Goal: Transaction & Acquisition: Purchase product/service

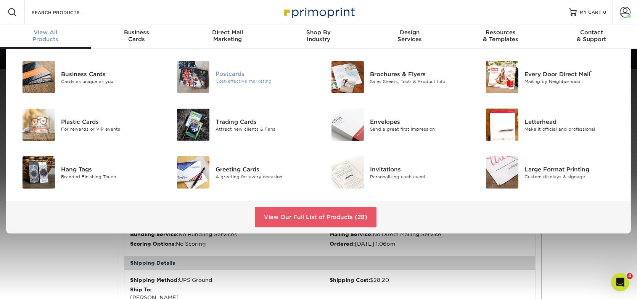
click at [245, 82] on div "Cost-effective marketing" at bounding box center [263, 81] width 97 height 6
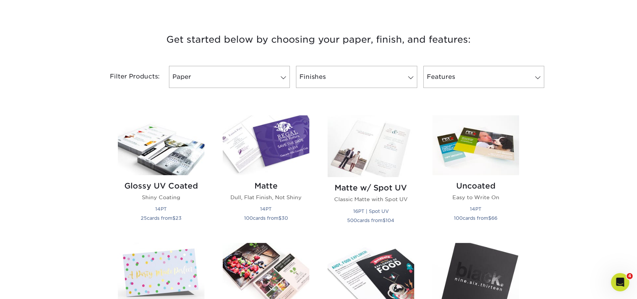
scroll to position [305, 0]
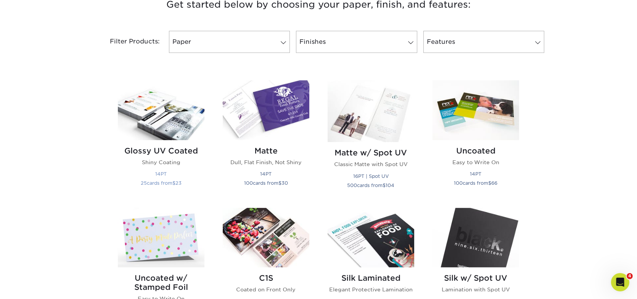
click at [172, 117] on img at bounding box center [161, 110] width 87 height 60
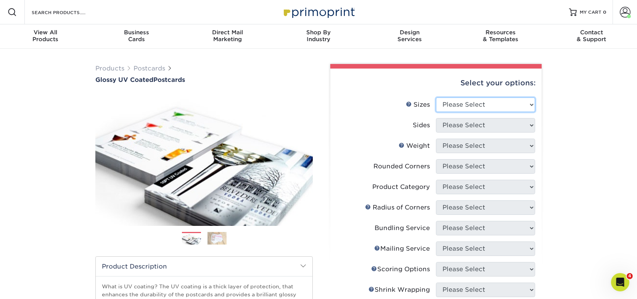
click at [479, 105] on select "Please Select 1.5" x 7" 2" x 4" 2" x 6" 2" x 7" 2" x 8" 2.12" x 5.5" 2.12" x 5.…" at bounding box center [485, 105] width 99 height 14
select select "4.00x6.00"
click at [436, 98] on select "Please Select 1.5" x 7" 2" x 4" 2" x 6" 2" x 7" 2" x 8" 2.12" x 5.5" 2.12" x 5.…" at bounding box center [485, 105] width 99 height 14
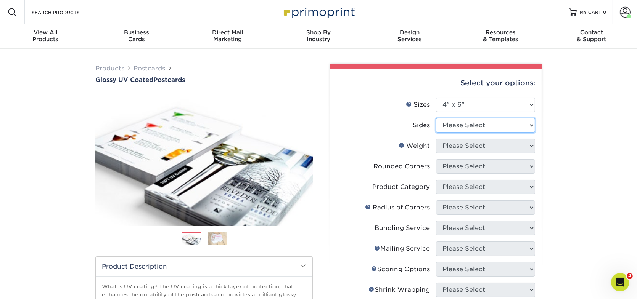
click at [484, 128] on select "Please Select Print Both Sides Print Front Only" at bounding box center [485, 125] width 99 height 14
select select "13abbda7-1d64-4f25-8bb2-c179b224825d"
click at [436, 118] on select "Please Select Print Both Sides Print Front Only" at bounding box center [485, 125] width 99 height 14
click at [484, 146] on select "Please Select 14PT 16PT 18PT C1S" at bounding box center [485, 146] width 99 height 14
select select "14PT"
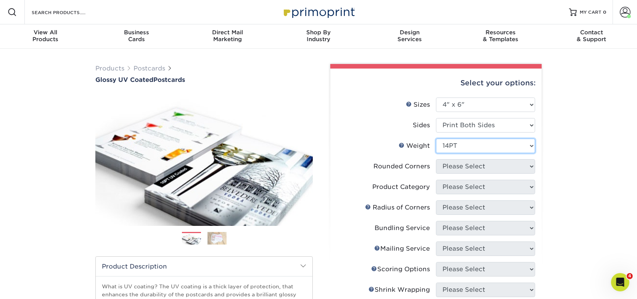
click at [436, 139] on select "Please Select 14PT 16PT 18PT C1S" at bounding box center [485, 146] width 99 height 14
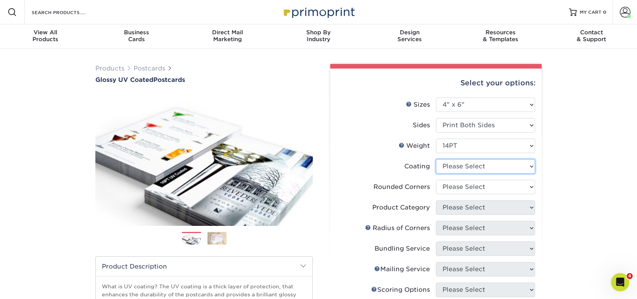
click at [485, 168] on select at bounding box center [485, 166] width 99 height 14
select select "1e8116af-acfc-44b1-83dc-8181aa338834"
click at [436, 159] on select at bounding box center [485, 166] width 99 height 14
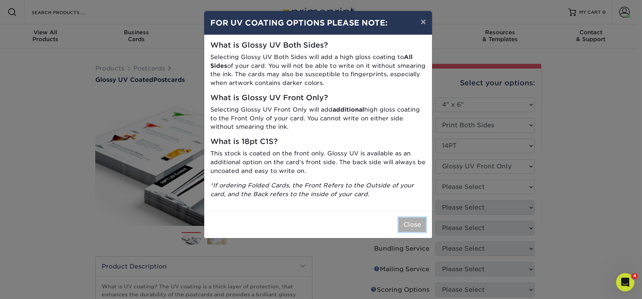
click at [408, 226] on button "Close" at bounding box center [412, 225] width 27 height 14
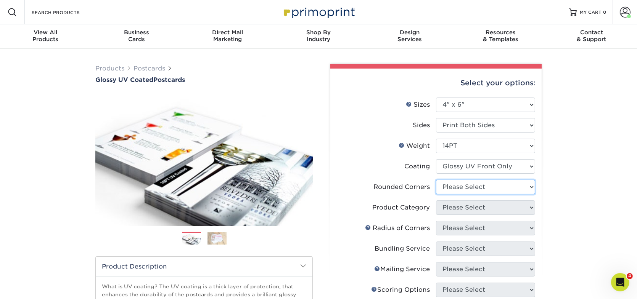
click at [457, 192] on select "Please Select Yes - Round 4 Corners No" at bounding box center [485, 187] width 99 height 14
select select "0"
click at [436, 180] on select "Please Select Yes - Round 4 Corners No" at bounding box center [485, 187] width 99 height 14
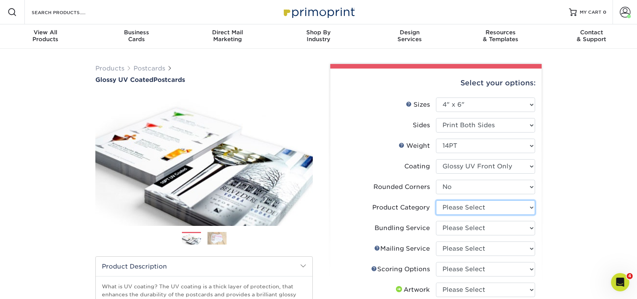
click at [471, 205] on select "Please Select Postcards" at bounding box center [485, 207] width 99 height 14
select select "9b7272e0-d6c8-4c3c-8e97-d3a1bcdab858"
click at [436, 200] on select "Please Select Postcards" at bounding box center [485, 207] width 99 height 14
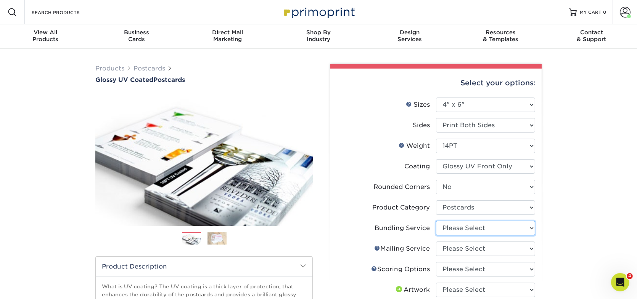
click at [492, 221] on select "Please Select No Bundling Services Yes, Bundles of 50 (+2 Days) Yes, Bundles of…" at bounding box center [485, 228] width 99 height 14
select select "58689abb-25c0-461c-a4c3-a80b627d6649"
click at [436, 221] on select "Please Select No Bundling Services Yes, Bundles of 50 (+2 Days) Yes, Bundles of…" at bounding box center [485, 228] width 99 height 14
click at [600, 191] on div "Products Postcards Glossy UV Coated Postcards Previous Next show more 25" at bounding box center [318, 289] width 637 height 481
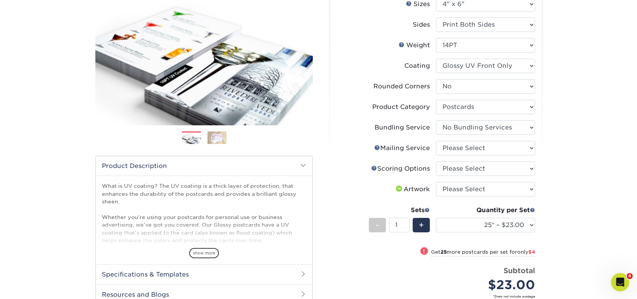
scroll to position [114, 0]
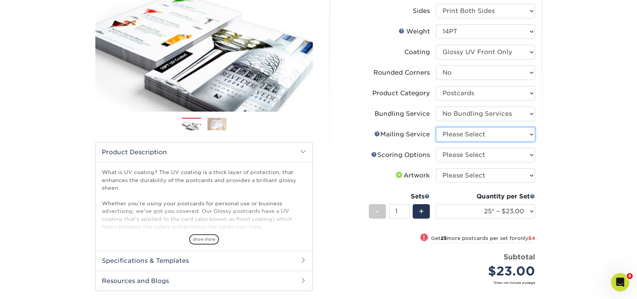
click at [478, 133] on select "Please Select No Direct Mailing Service No, I will mail/stamp/imprint Direct Ma…" at bounding box center [485, 134] width 99 height 14
select select "3e5e9bdd-d78a-4c28-a41d-fe1407925ca6"
click at [436, 127] on select "Please Select No Direct Mailing Service No, I will mail/stamp/imprint Direct Ma…" at bounding box center [485, 134] width 99 height 14
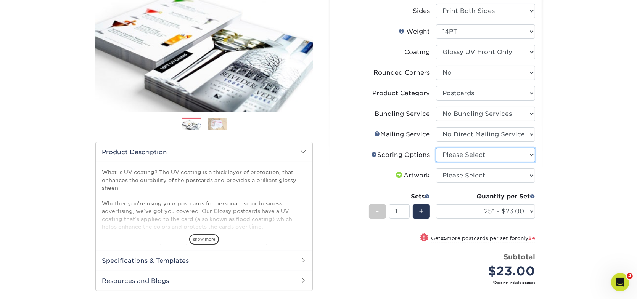
click at [478, 155] on select "Please Select No Scoring One Score" at bounding box center [485, 155] width 99 height 14
select select "16ebe401-5398-422d-8cb0-f3adbb82deb5"
click at [436, 148] on select "Please Select No Scoring One Score" at bounding box center [485, 155] width 99 height 14
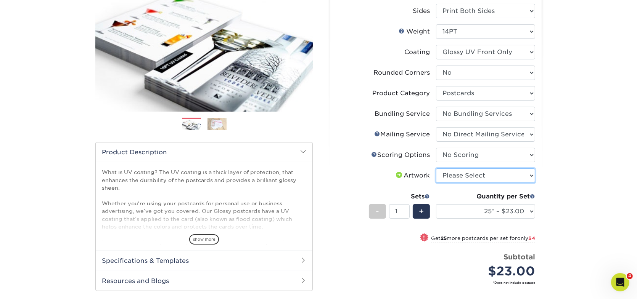
click at [476, 180] on select "Please Select I will upload files I need a design - $150" at bounding box center [485, 175] width 99 height 14
select select "upload"
click at [436, 168] on select "Please Select I will upload files I need a design - $150" at bounding box center [485, 175] width 99 height 14
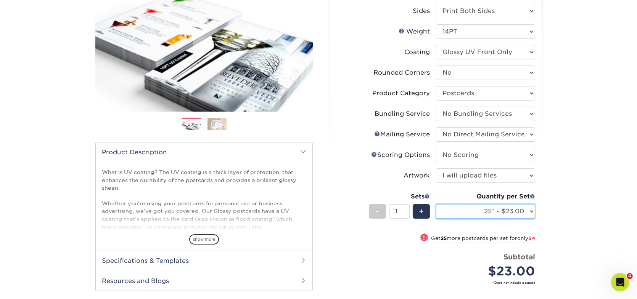
click at [463, 213] on select "25* – $23.00 50* – $27.00 75* – $33.00 100* – $40.00 250* – $71.00 500 – $85.00…" at bounding box center [485, 211] width 99 height 14
select select "1000 – $97.00"
click at [436, 204] on select "25* – $23.00 50* – $27.00 75* – $33.00 100* – $40.00 250* – $71.00 500 – $85.00…" at bounding box center [485, 211] width 99 height 14
click at [563, 160] on div "Products Postcards Glossy UV Coated Postcards Previous Next show more 25" at bounding box center [318, 166] width 637 height 465
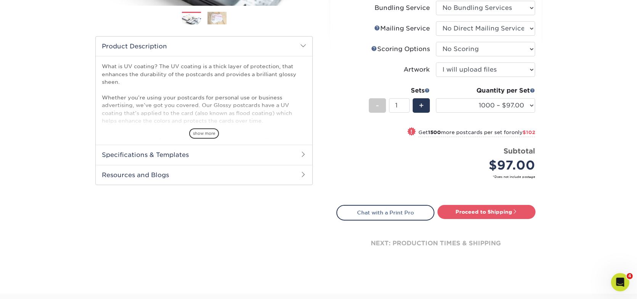
scroll to position [229, 0]
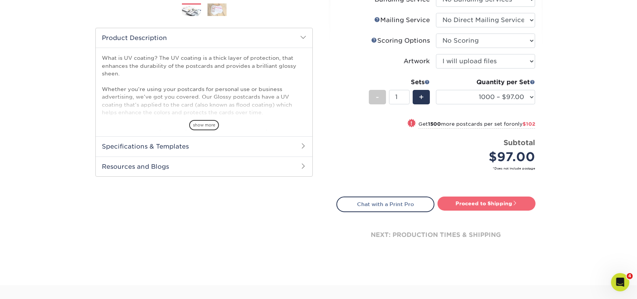
click at [503, 200] on link "Proceed to Shipping" at bounding box center [486, 204] width 98 height 14
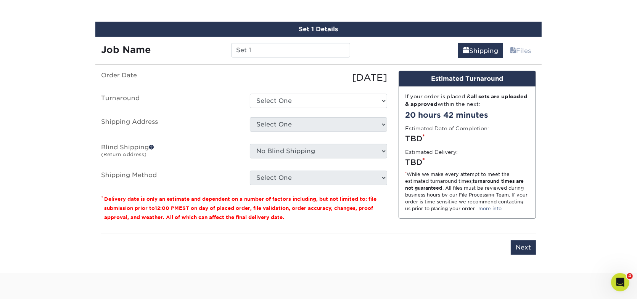
scroll to position [445, 0]
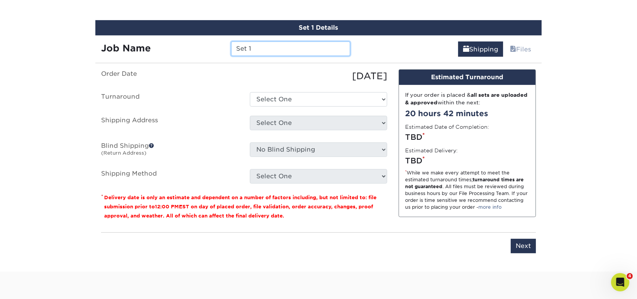
click at [268, 48] on input "Set 1" at bounding box center [290, 49] width 119 height 14
click at [297, 47] on input "1210 Kona Dr_" at bounding box center [290, 49] width 119 height 14
click at [332, 49] on input "1210 Kona Dr_DS_KS_BS_NS" at bounding box center [290, 49] width 119 height 14
click at [277, 47] on input "1210 Kona Dr_DS_KS_BS_NS_4x6" at bounding box center [290, 49] width 119 height 14
type input "1210 Kona Dr_Unit B_DS_KS_BS_NS_4x6"
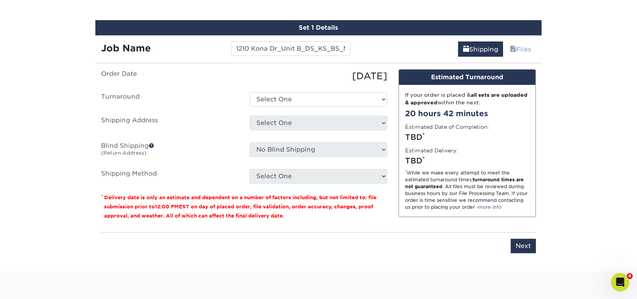
click at [390, 43] on div "Shipping Files" at bounding box center [449, 45] width 186 height 21
click at [322, 96] on select "Select One 2-4 Business Days 2 Day Next Business Day" at bounding box center [318, 99] width 137 height 14
select select "6ee04df3-3ade-43d7-a16a-c9d540780021"
click at [250, 92] on select "Select One 2-4 Business Days 2 Day Next Business Day" at bounding box center [318, 99] width 137 height 14
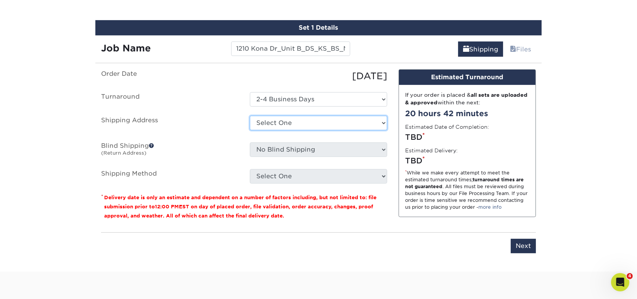
click at [313, 119] on select "Select One B&B Services Bob's Amex Camarillo Cerritos Costa Mesa DAUM South Bay…" at bounding box center [318, 123] width 137 height 14
select select "10188"
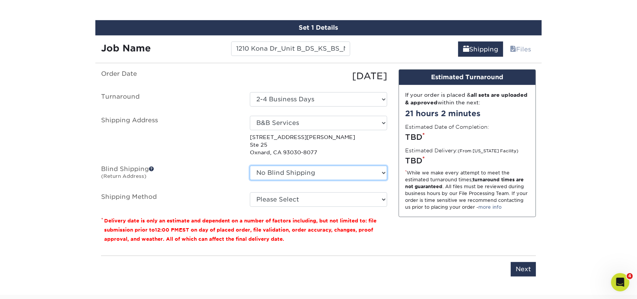
click at [307, 167] on select "No Blind Shipping B&B Services Bob's Amex Camarillo Cerritos Costa Mesa DAUM So…" at bounding box center [318, 173] width 137 height 14
click at [308, 168] on select "No Blind Shipping B&B Services Bob's Amex Camarillo Cerritos Costa Mesa DAUM So…" at bounding box center [318, 173] width 137 height 14
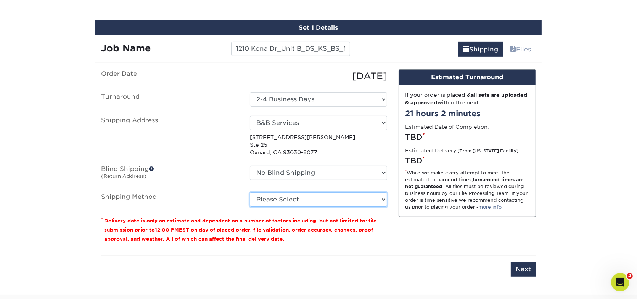
click at [294, 195] on select "Please Select Ground Shipping (+$18.45) 3 Day Shipping Service (+$22.19) 2 Day …" at bounding box center [318, 199] width 137 height 14
select select "03"
click at [250, 192] on select "Please Select Ground Shipping (+$18.45) 3 Day Shipping Service (+$22.19) 2 Day …" at bounding box center [318, 199] width 137 height 14
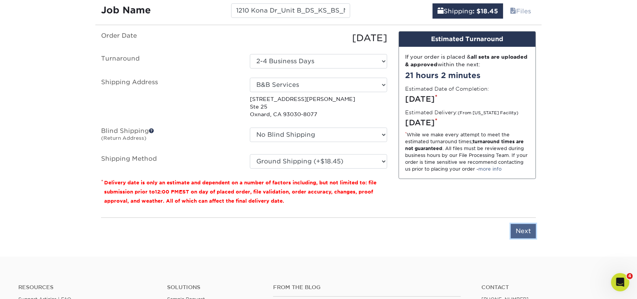
click at [518, 226] on input "Next" at bounding box center [522, 231] width 25 height 14
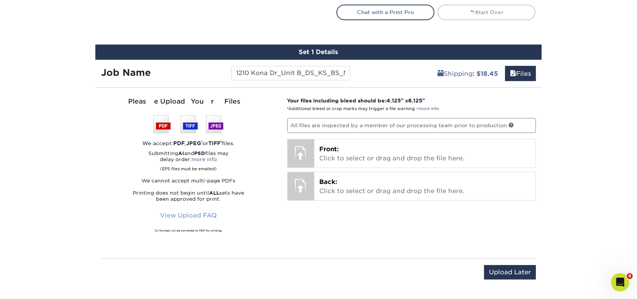
scroll to position [407, 0]
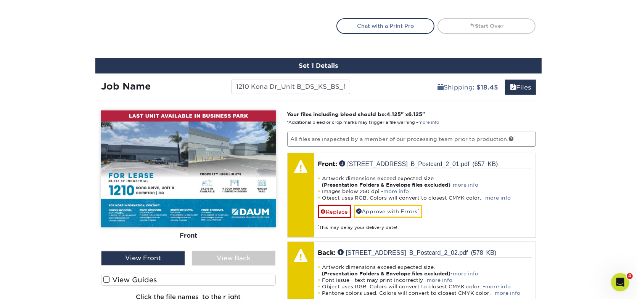
click at [112, 276] on label "View Guides" at bounding box center [188, 280] width 175 height 12
click at [0, 0] on input "View Guides" at bounding box center [0, 0] width 0 height 0
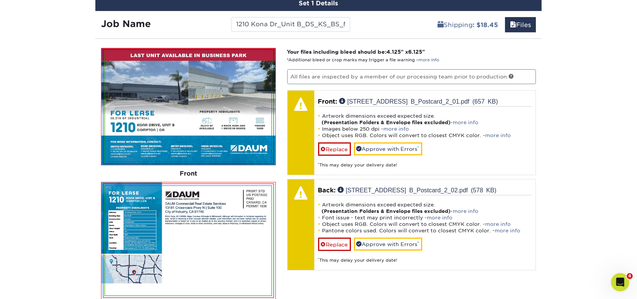
scroll to position [483, 0]
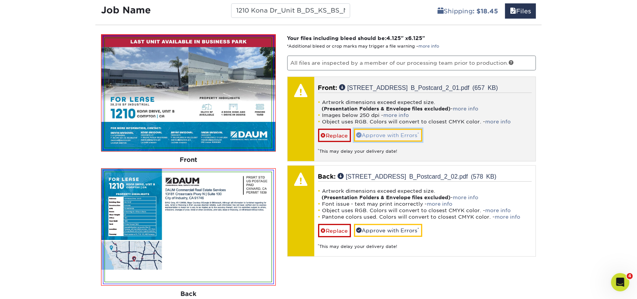
click at [404, 133] on link "Approve with Errors *" at bounding box center [388, 135] width 68 height 13
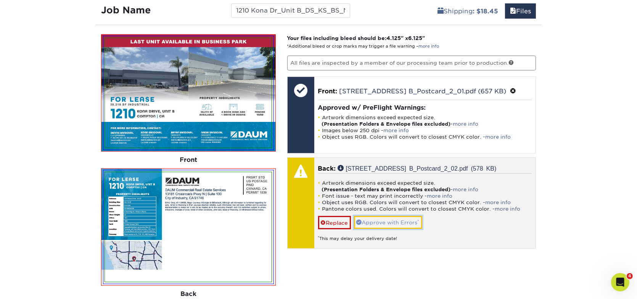
click at [404, 217] on link "Approve with Errors *" at bounding box center [388, 222] width 68 height 13
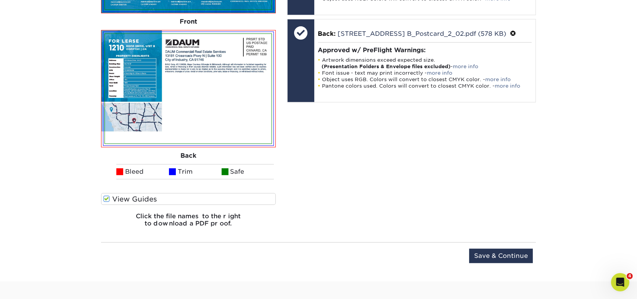
scroll to position [636, 0]
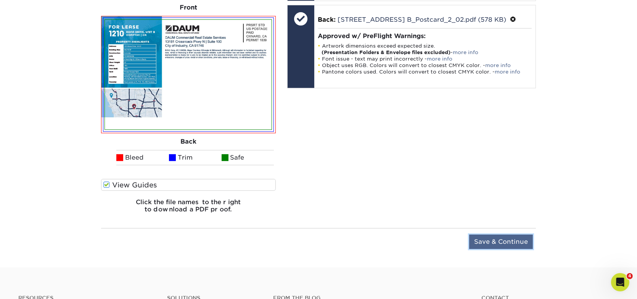
click at [502, 238] on input "Save & Continue" at bounding box center [501, 242] width 64 height 14
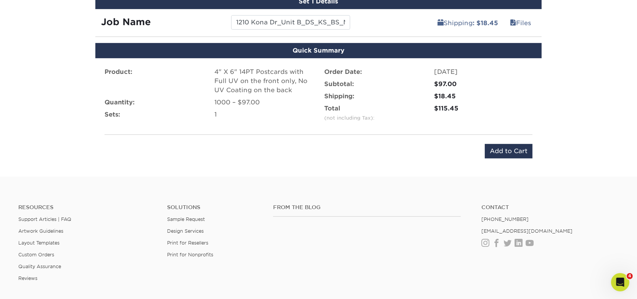
scroll to position [456, 0]
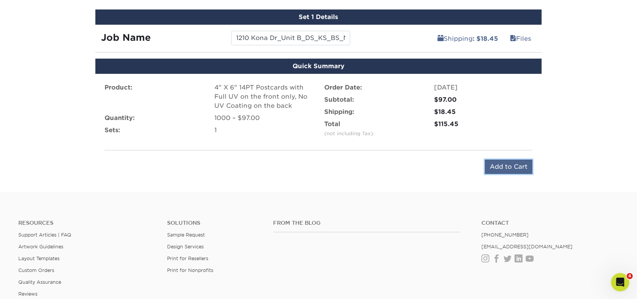
click at [504, 164] on input "Add to Cart" at bounding box center [508, 167] width 48 height 14
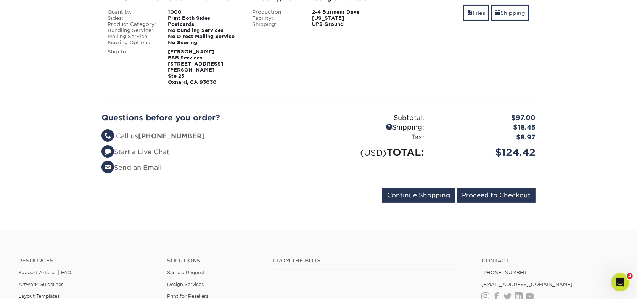
scroll to position [152, 0]
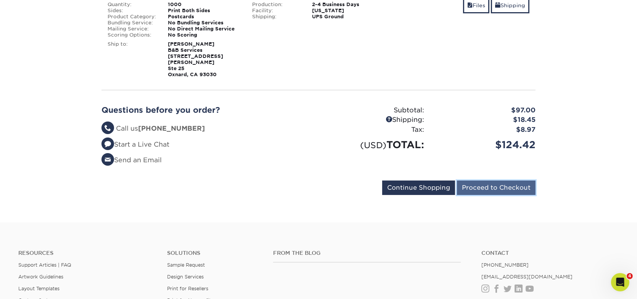
click at [525, 184] on input "Proceed to Checkout" at bounding box center [496, 188] width 79 height 14
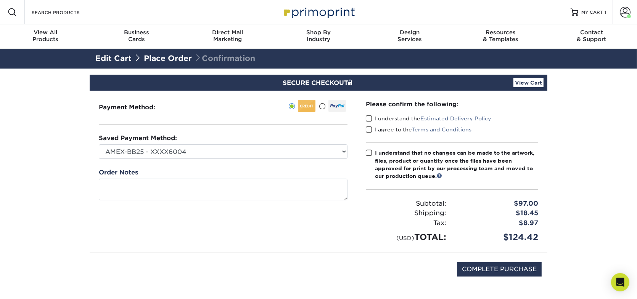
click at [369, 118] on span at bounding box center [369, 118] width 6 height 7
click at [0, 0] on input "I understand the Estimated Delivery Policy" at bounding box center [0, 0] width 0 height 0
click at [367, 130] on span at bounding box center [369, 129] width 6 height 7
click at [0, 0] on input "I agree to the Terms and Conditions" at bounding box center [0, 0] width 0 height 0
click at [368, 152] on span at bounding box center [369, 152] width 6 height 7
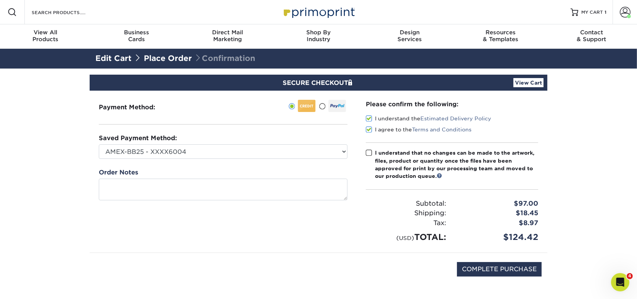
click at [0, 0] on input "I understand that no changes can be made to the artwork, files, product or quan…" at bounding box center [0, 0] width 0 height 0
click at [497, 272] on input "COMPLETE PURCHASE" at bounding box center [499, 269] width 85 height 14
type input "PROCESSING, PLEASE WAIT..."
